Goal: Task Accomplishment & Management: Use online tool/utility

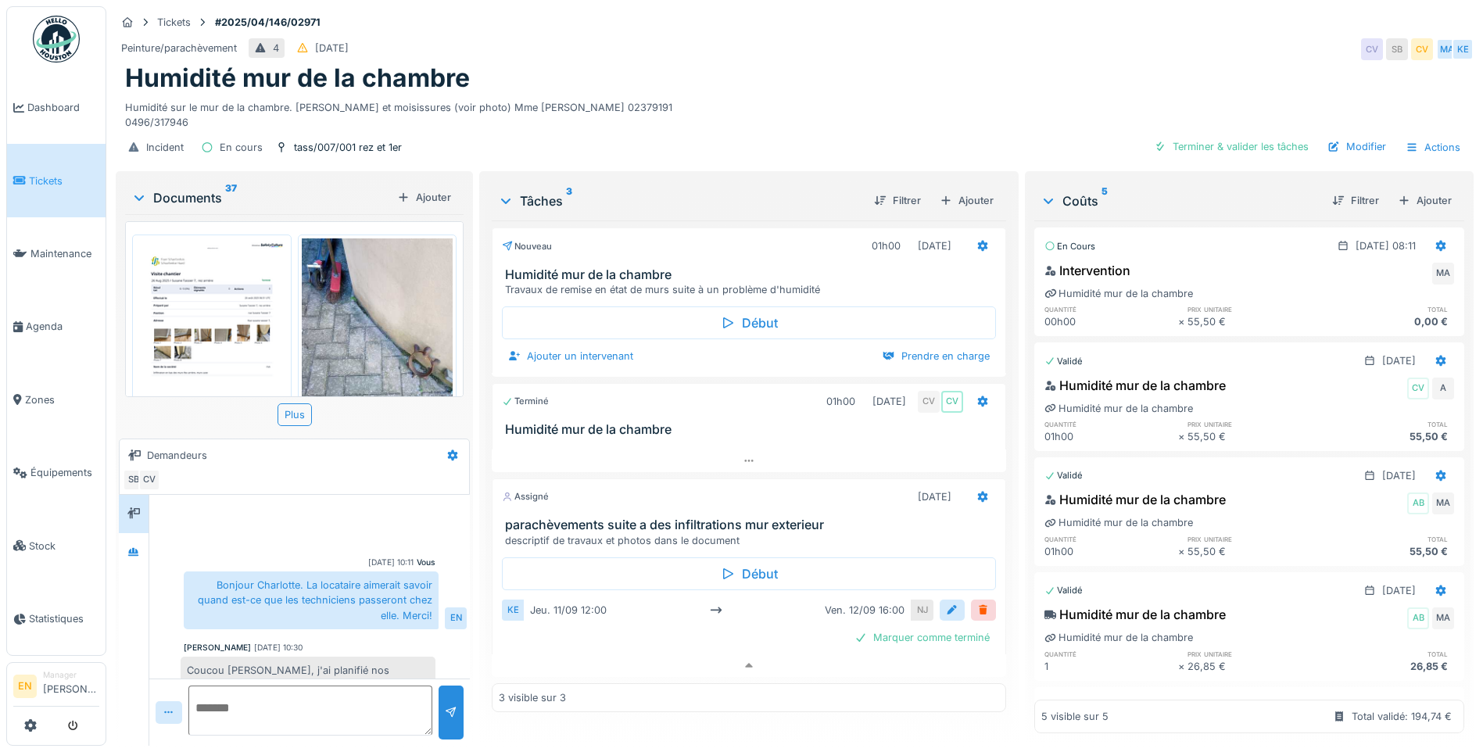
scroll to position [183, 0]
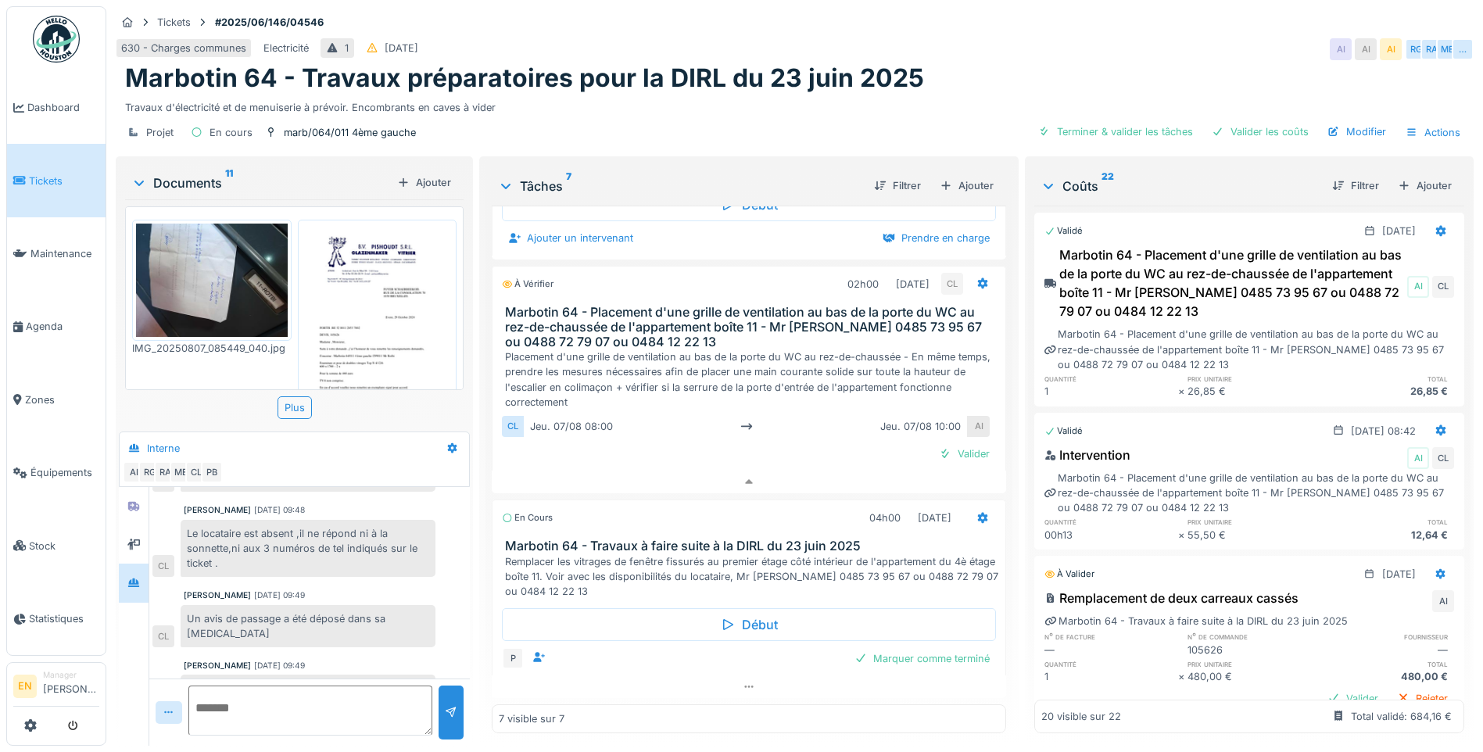
scroll to position [595, 0]
click at [746, 482] on icon at bounding box center [750, 482] width 8 height 5
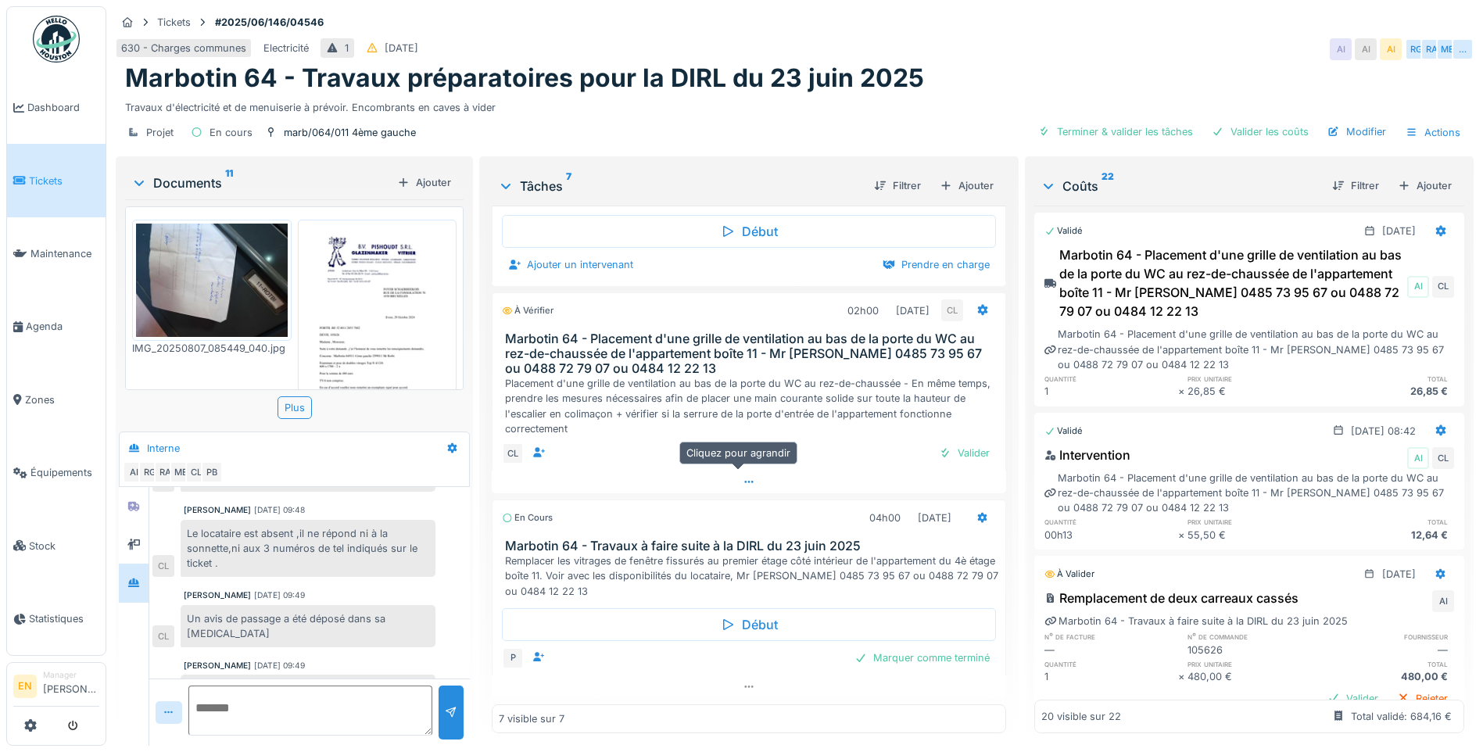
click at [748, 475] on div at bounding box center [749, 482] width 514 height 23
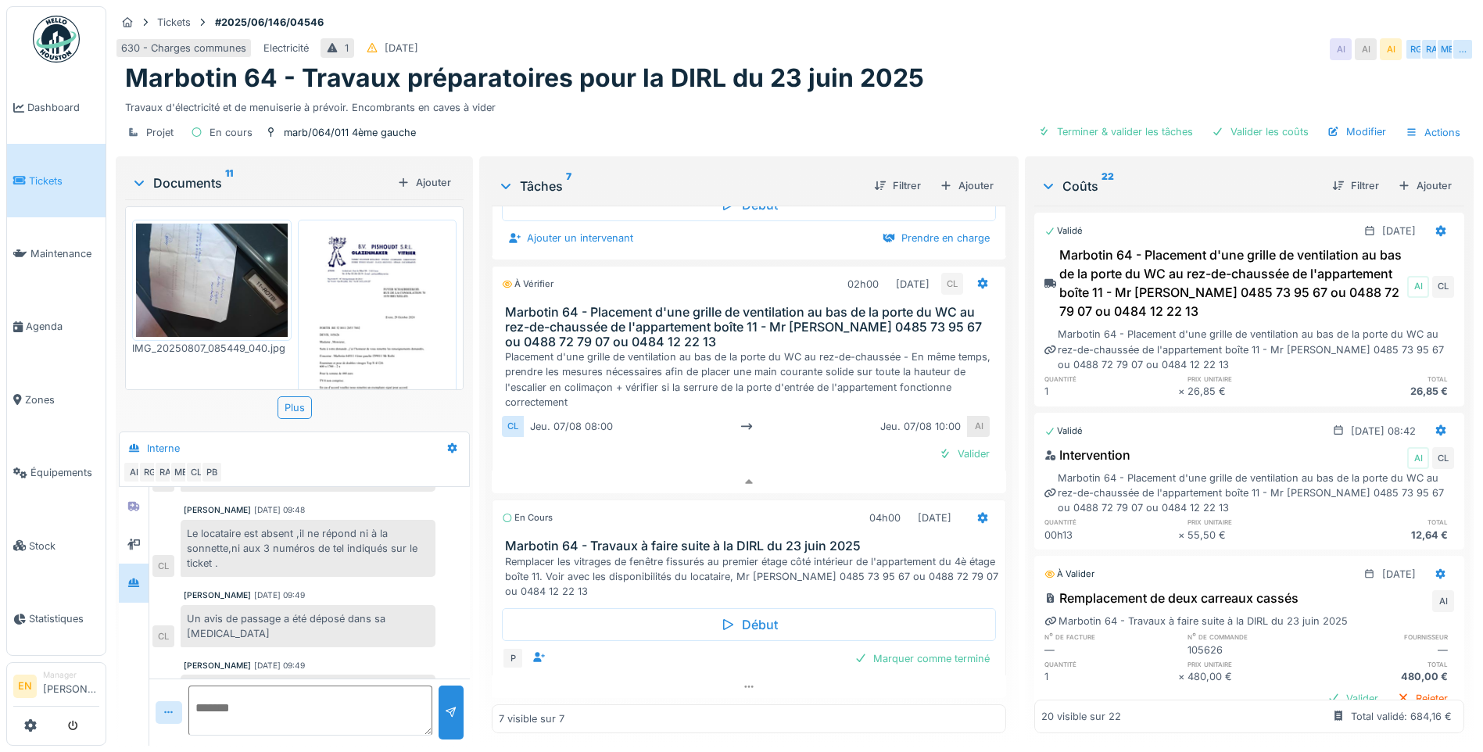
scroll to position [595, 0]
click at [743, 682] on icon at bounding box center [749, 687] width 13 height 10
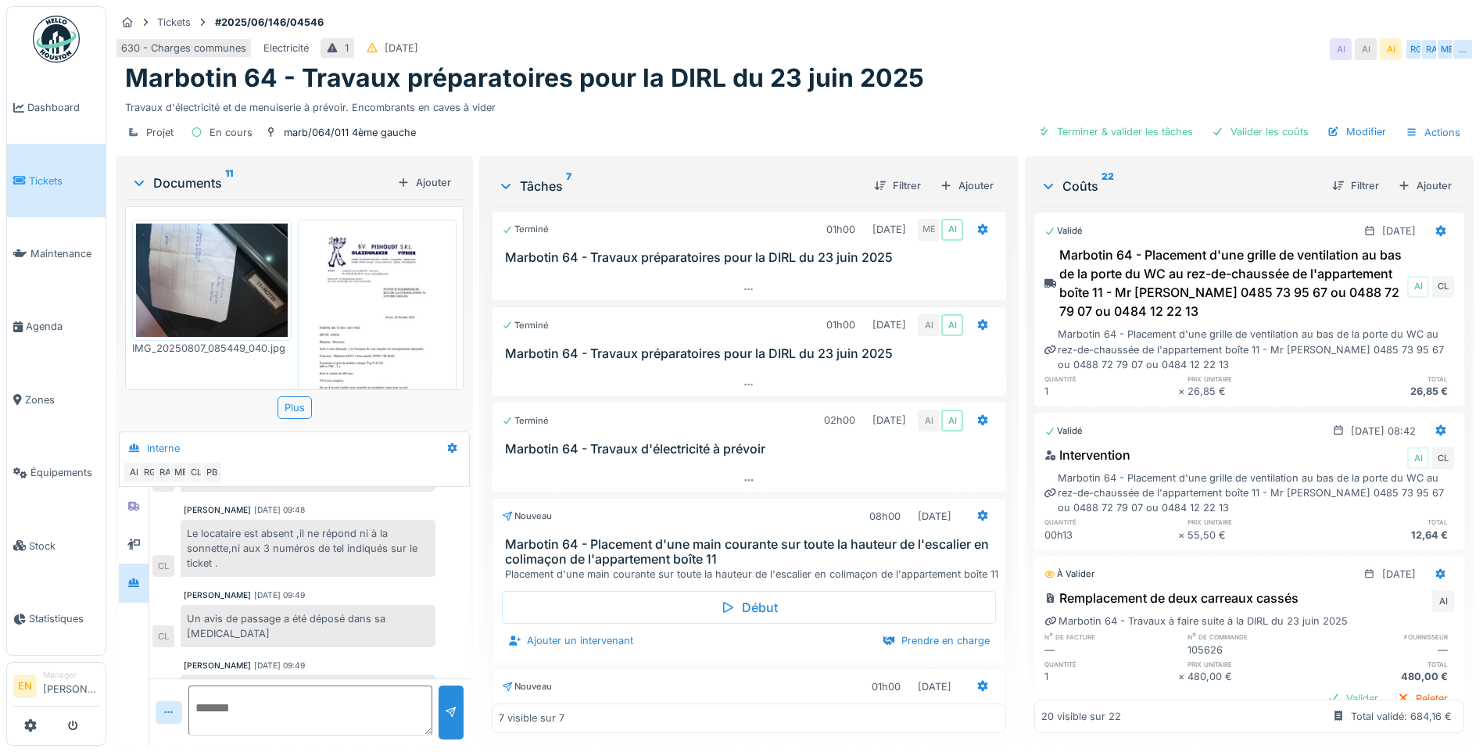
scroll to position [0, 0]
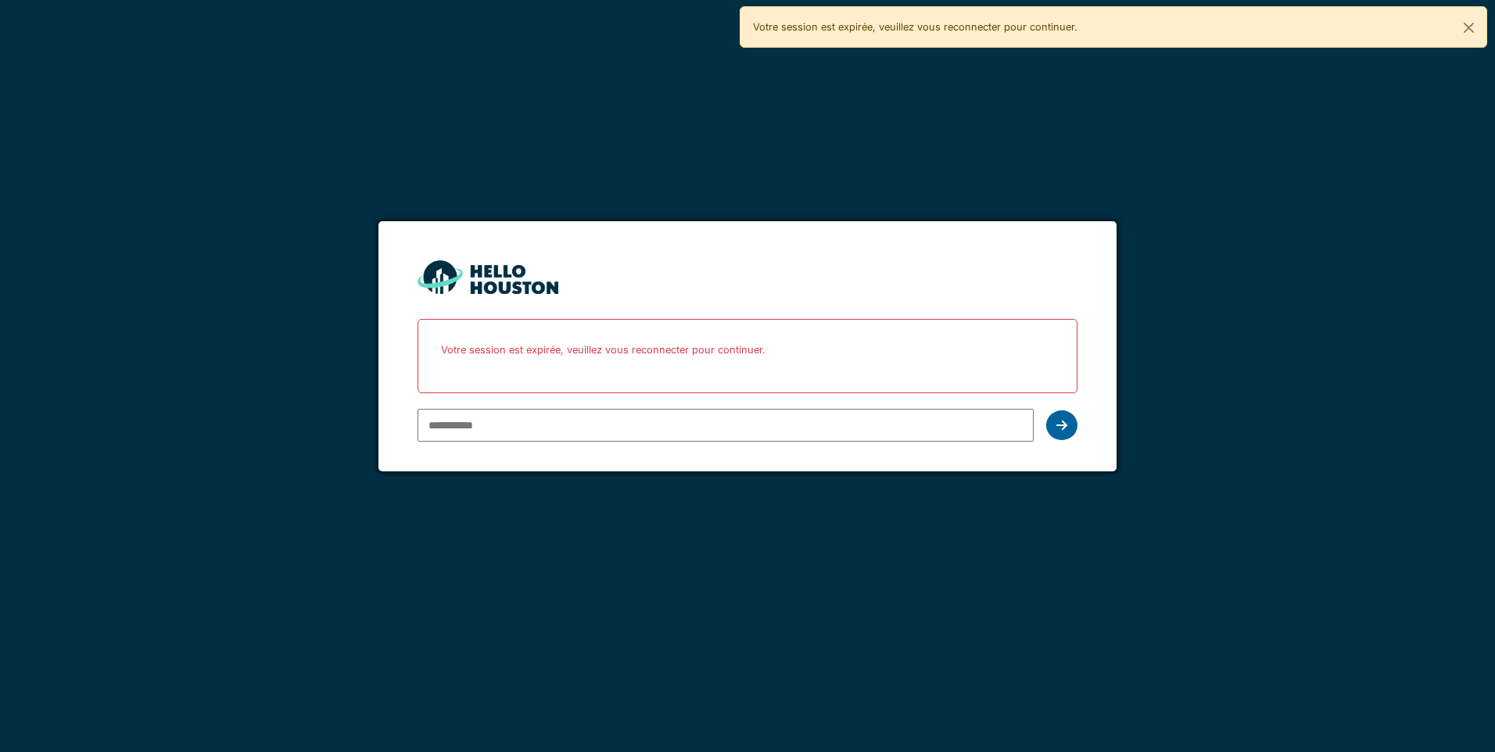
type input "**********"
click at [1071, 428] on div at bounding box center [1061, 425] width 31 height 30
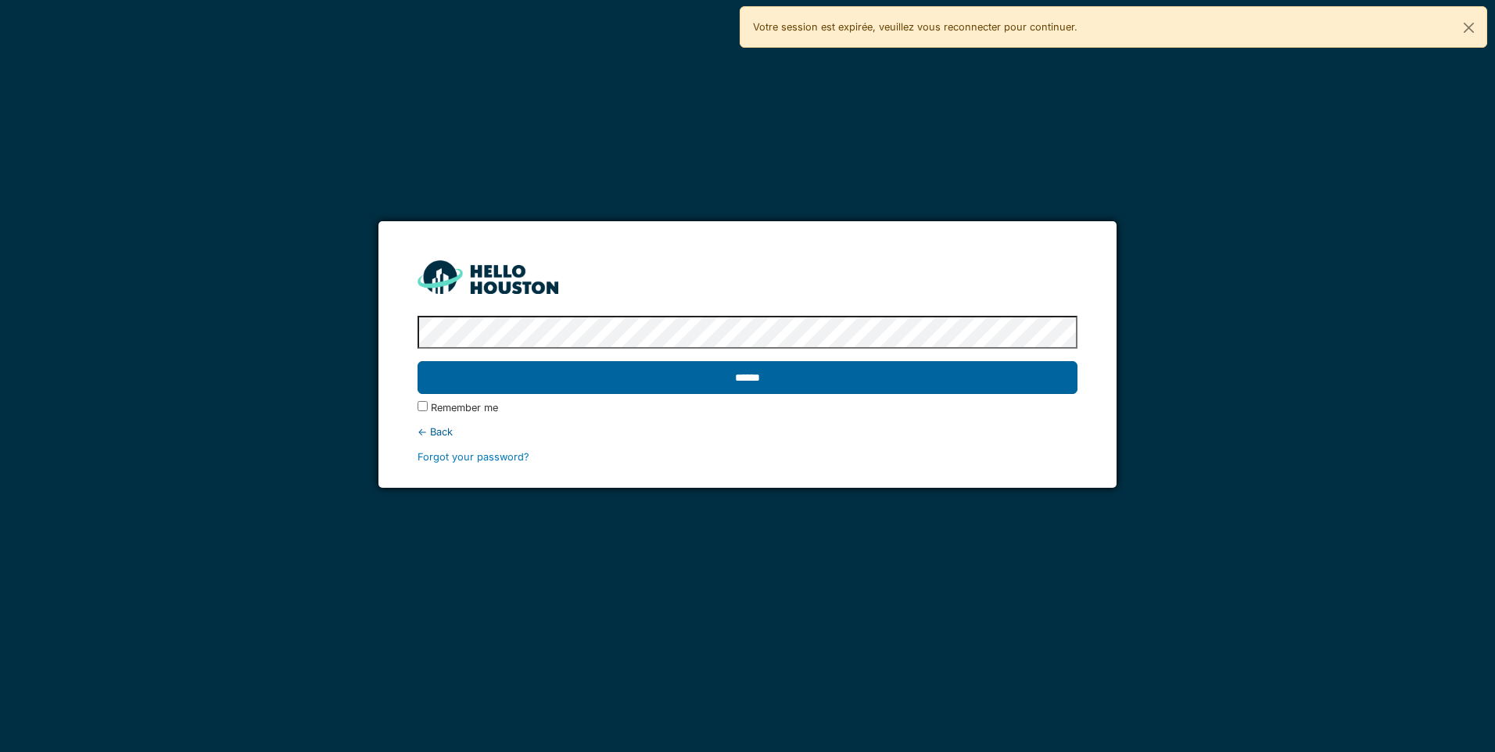
click at [766, 379] on input "******" at bounding box center [747, 377] width 659 height 33
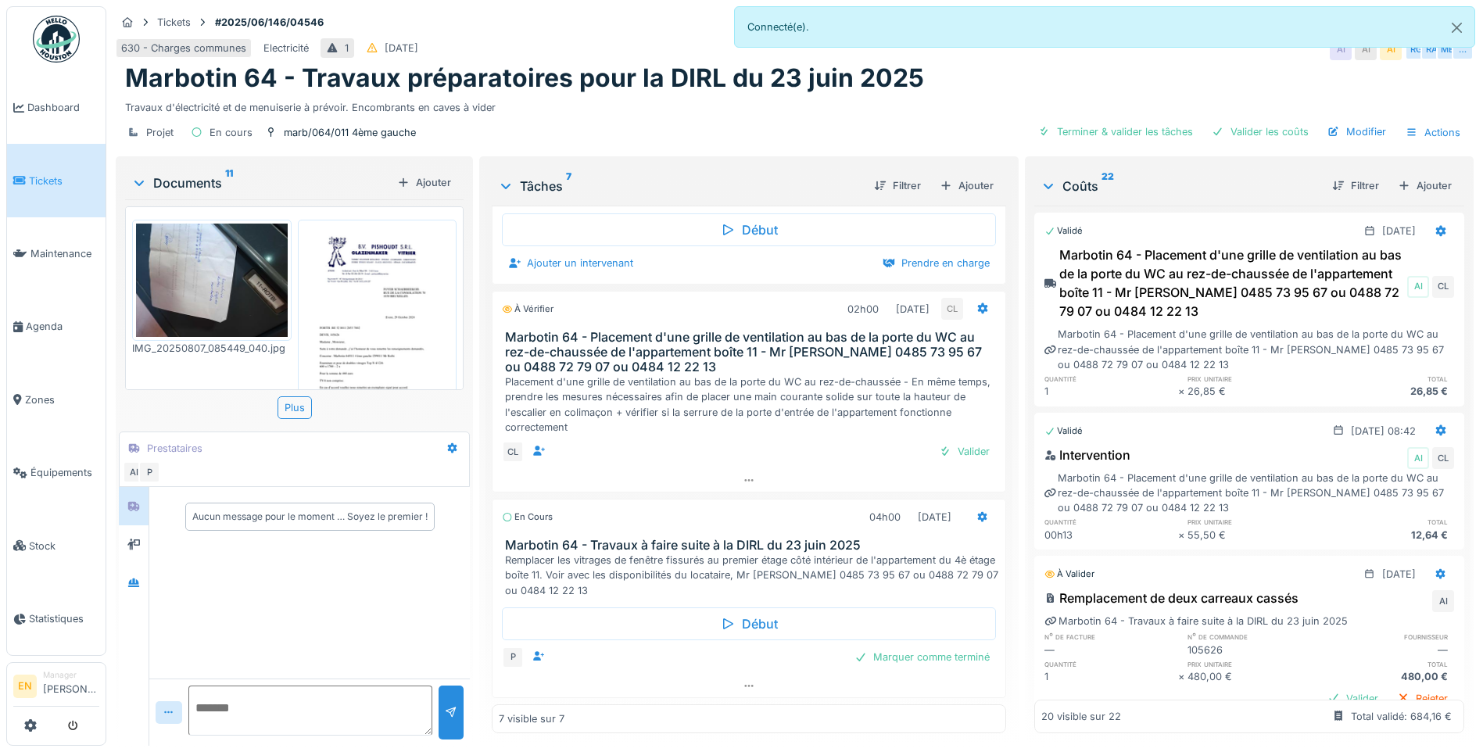
scroll to position [567, 0]
click at [744, 482] on icon at bounding box center [749, 480] width 13 height 10
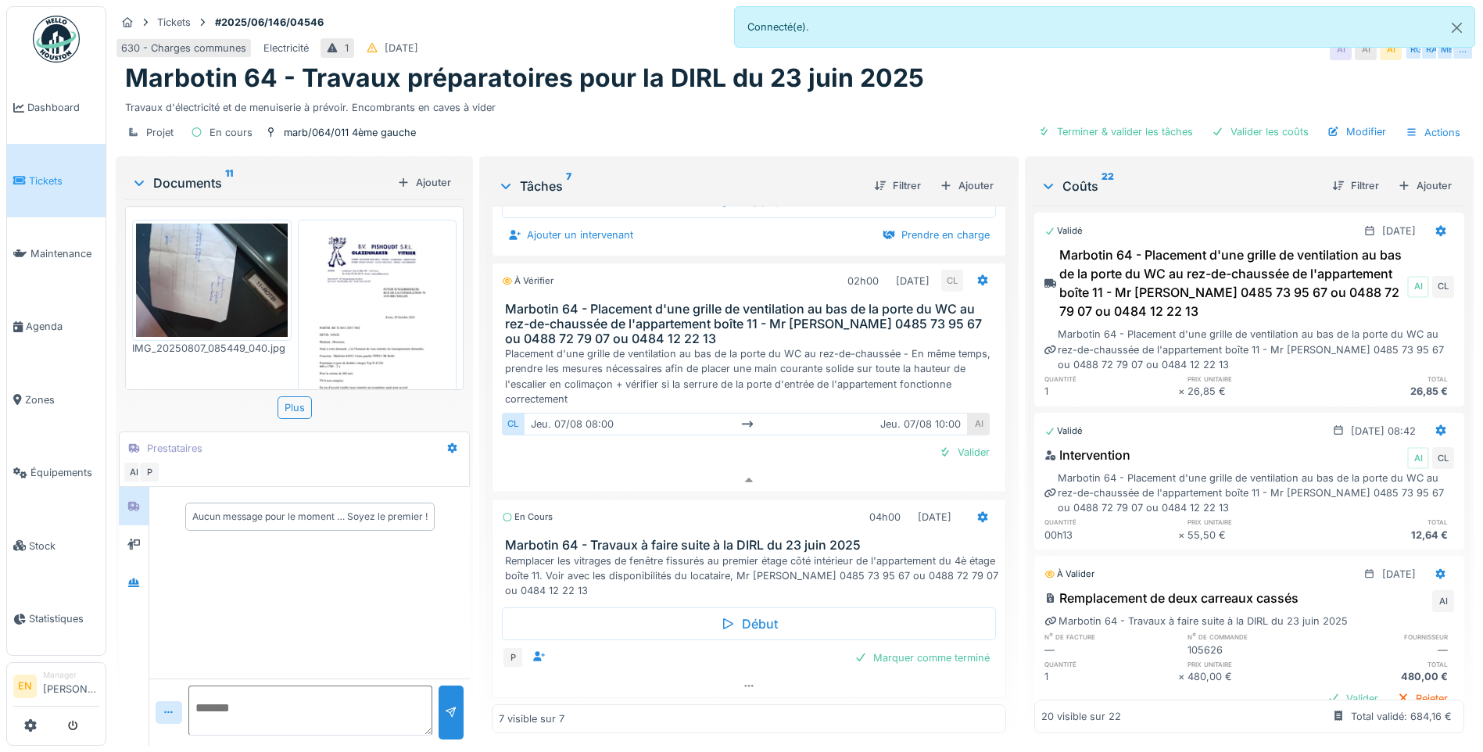
scroll to position [595, 0]
click at [1461, 28] on button "Close" at bounding box center [1456, 27] width 35 height 41
